Goal: Task Accomplishment & Management: Use online tool/utility

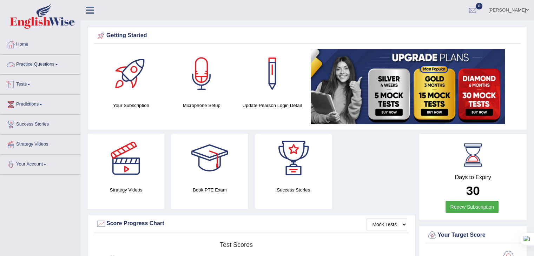
click at [22, 85] on link "Tests" at bounding box center [40, 84] width 80 height 18
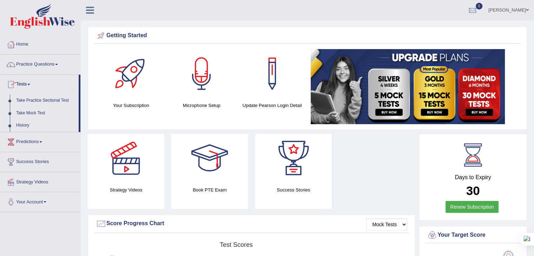
click at [30, 114] on link "Take Mock Test" at bounding box center [46, 113] width 66 height 13
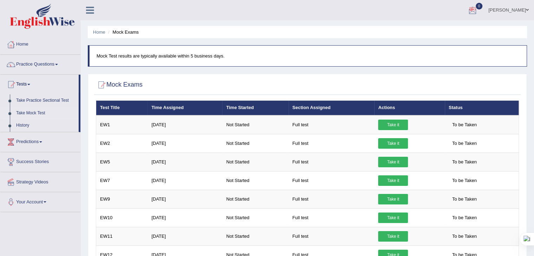
click at [492, 14] on link "Prabhsimran kaur" at bounding box center [508, 9] width 51 height 18
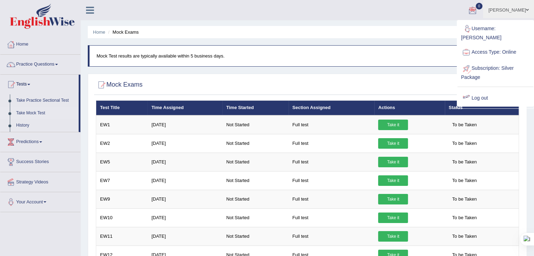
click at [470, 93] on div at bounding box center [466, 98] width 11 height 11
